Goal: Task Accomplishment & Management: Manage account settings

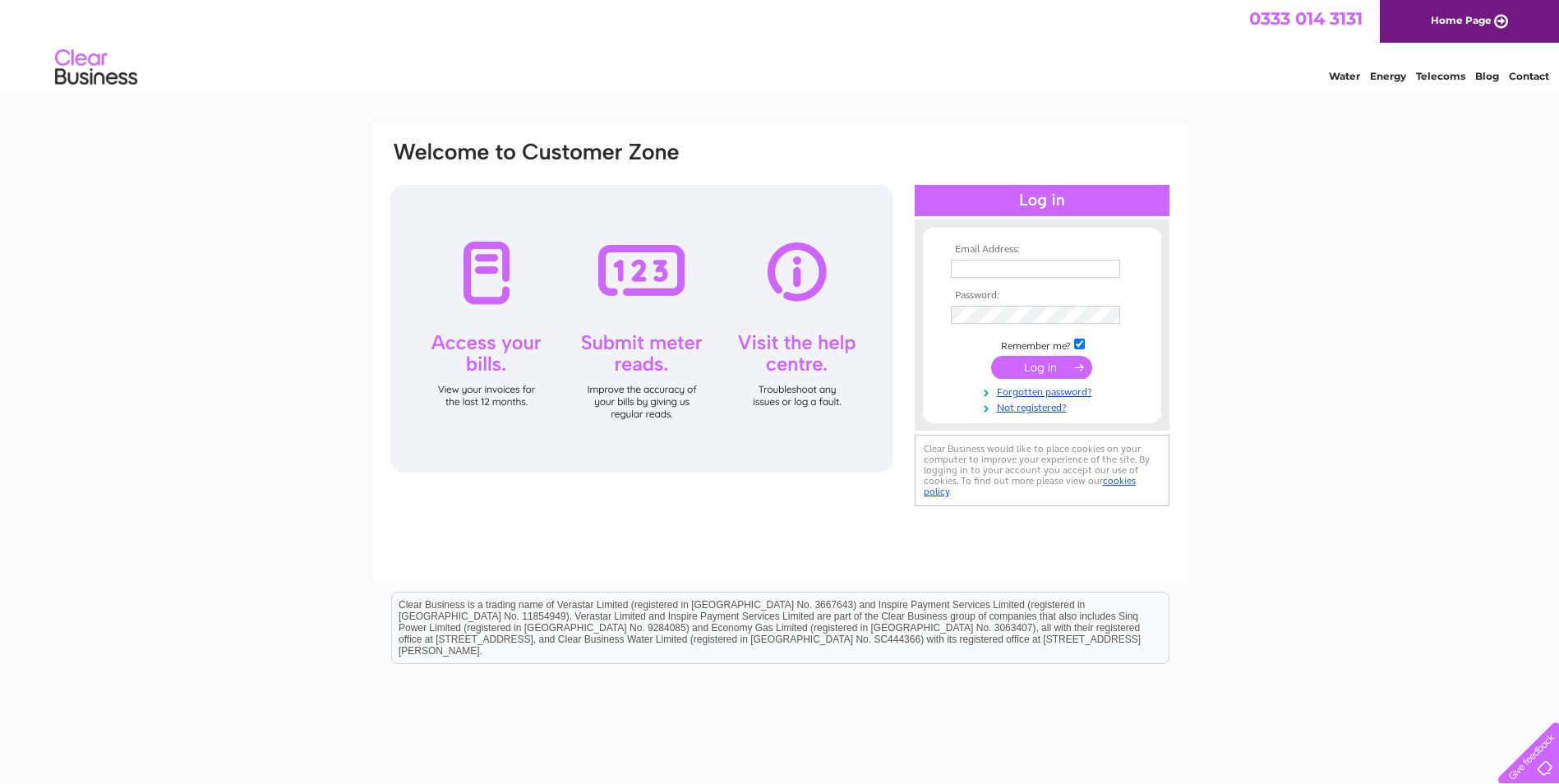
type input "finance.dbtci@gmail.com"
click at [1036, 363] on input "submit" at bounding box center [1042, 367] width 101 height 23
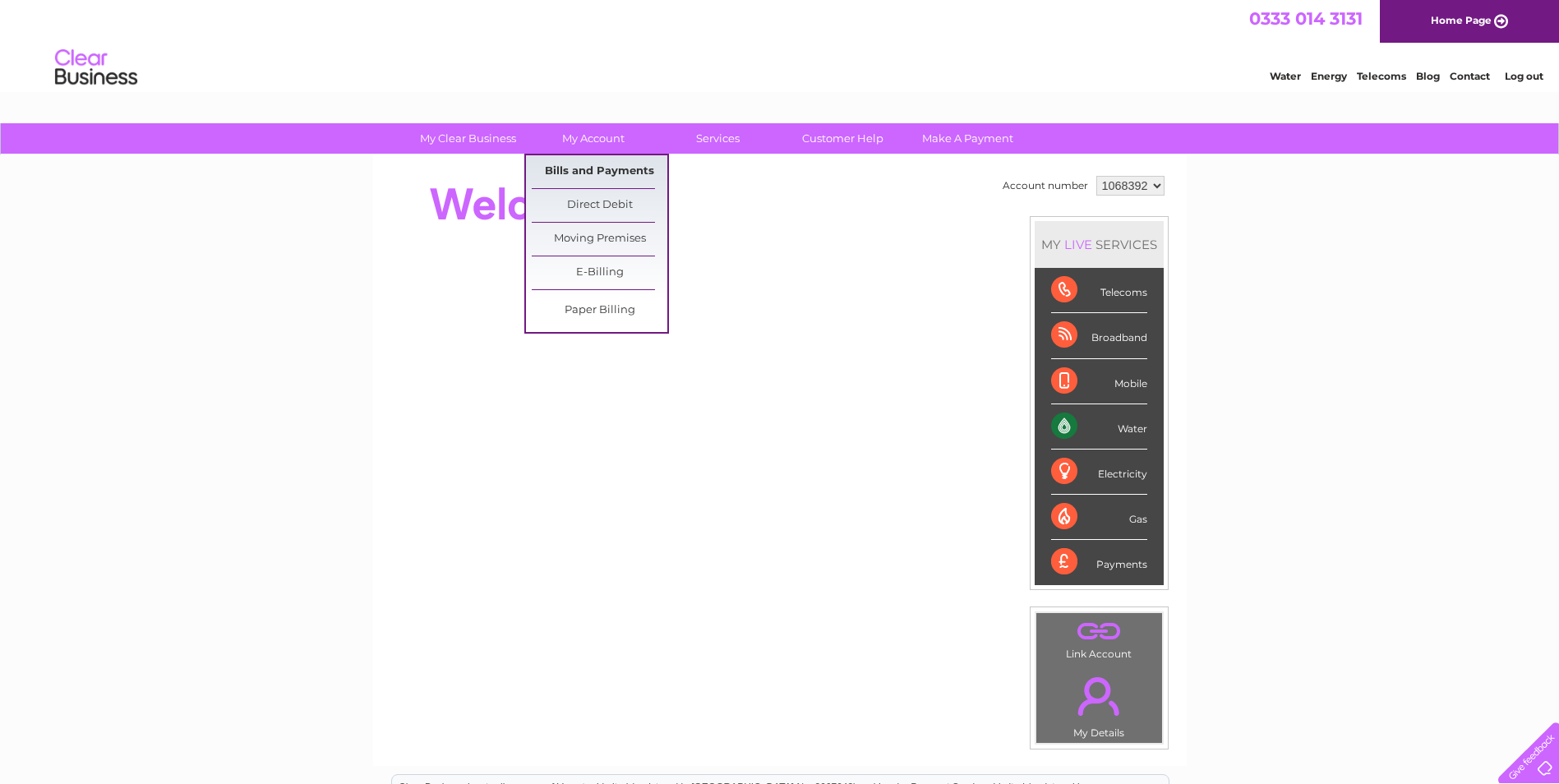
click at [594, 165] on link "Bills and Payments" at bounding box center [600, 172] width 136 height 33
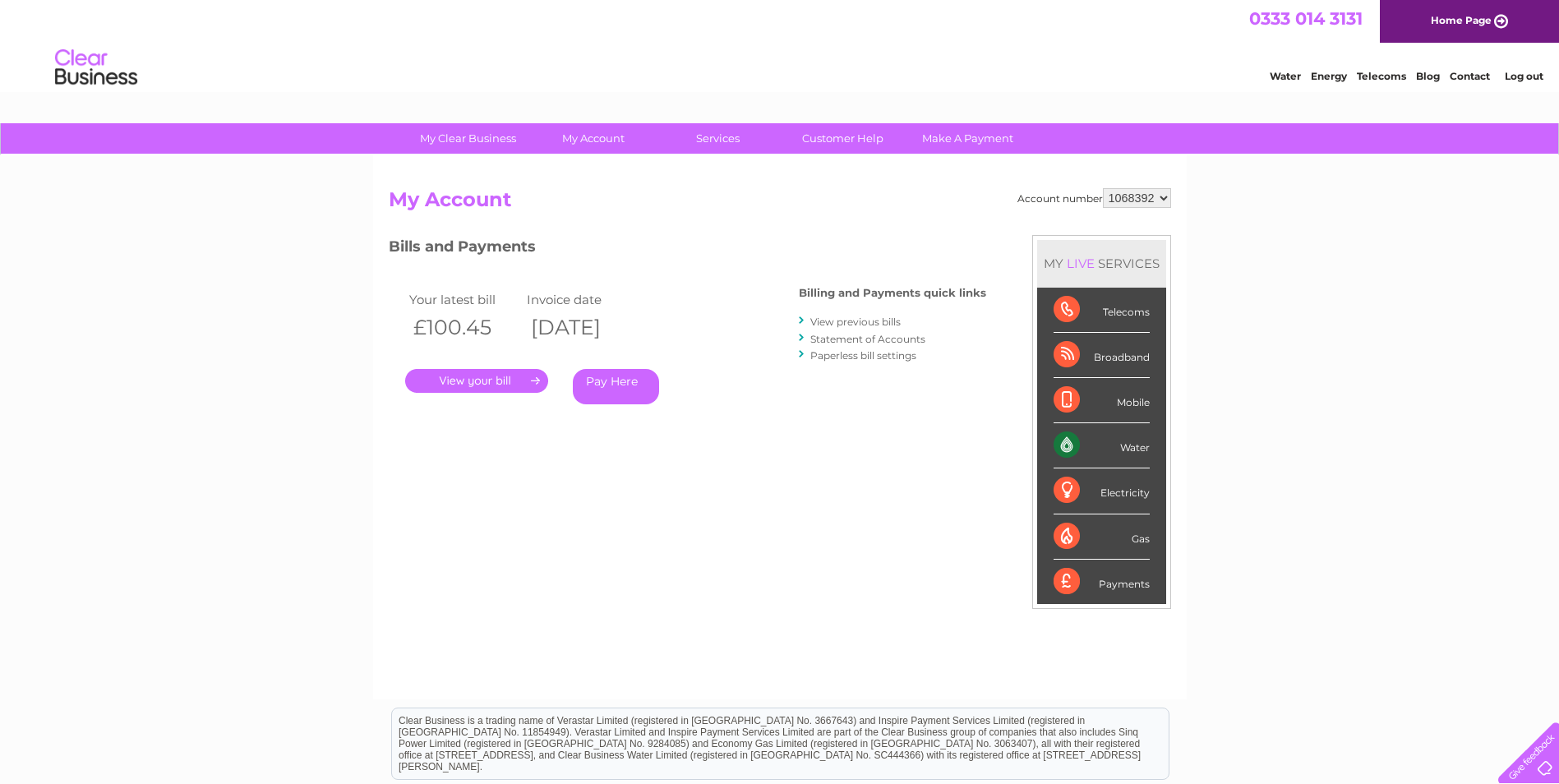
click at [489, 380] on link "." at bounding box center [477, 381] width 143 height 24
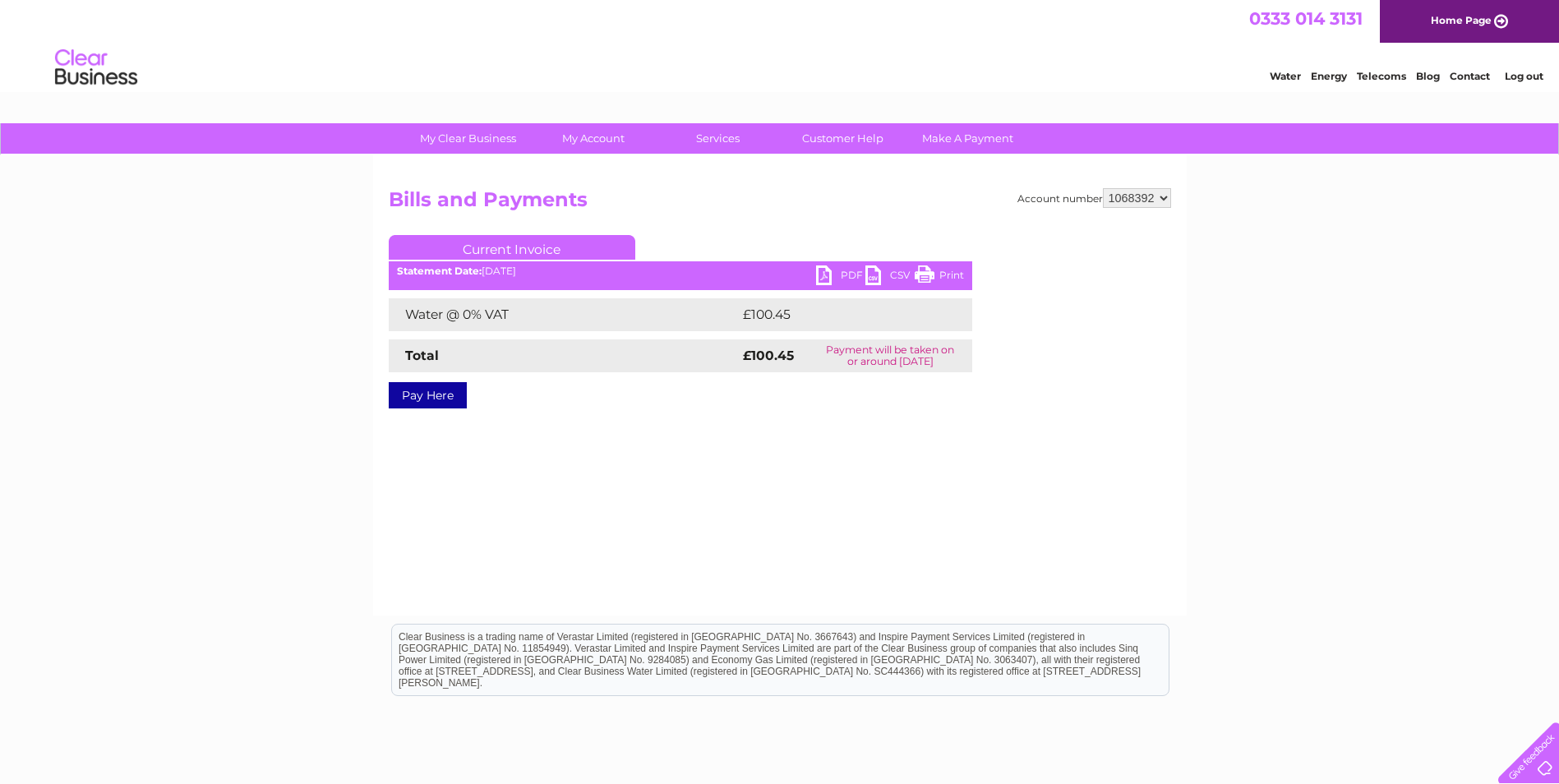
click at [841, 274] on link "PDF" at bounding box center [841, 277] width 50 height 24
